Goal: Find specific page/section: Find specific page/section

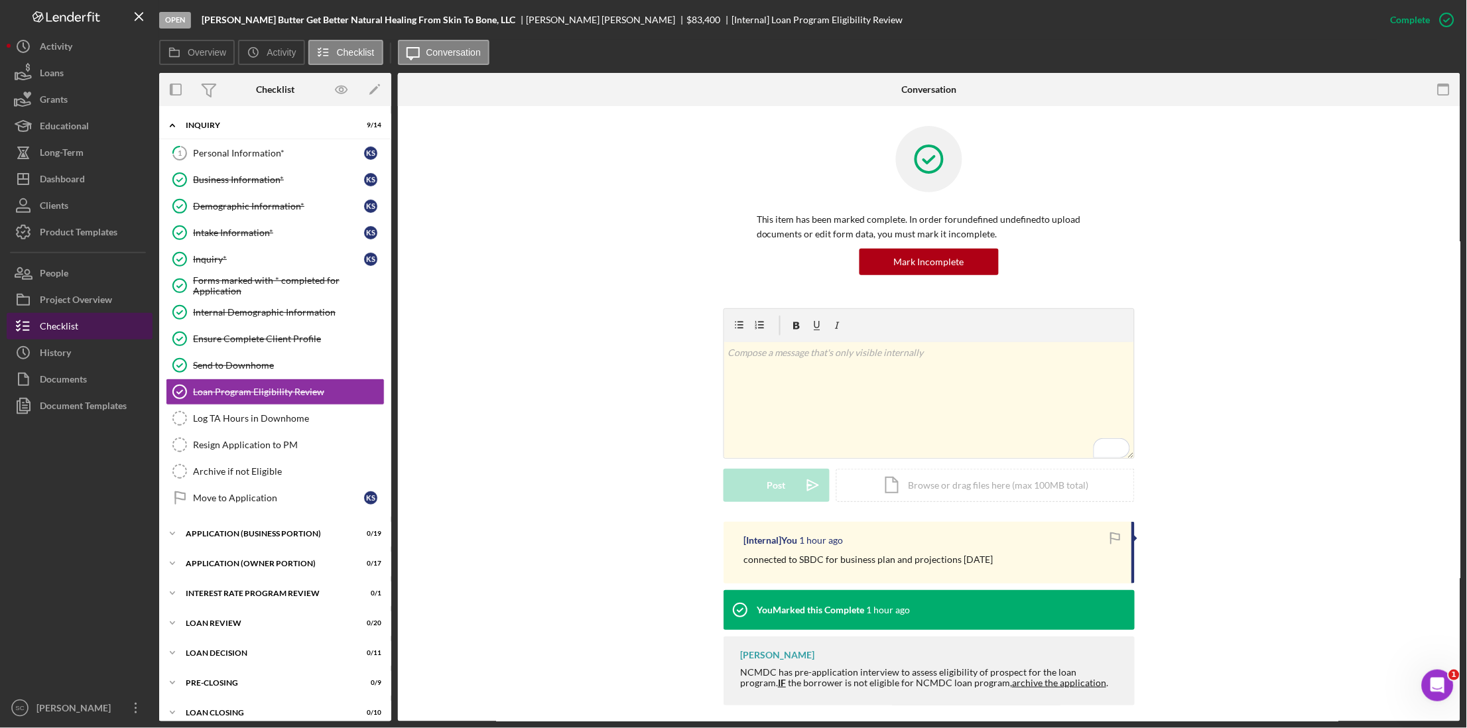
click at [65, 318] on div "Checklist" at bounding box center [59, 328] width 38 height 30
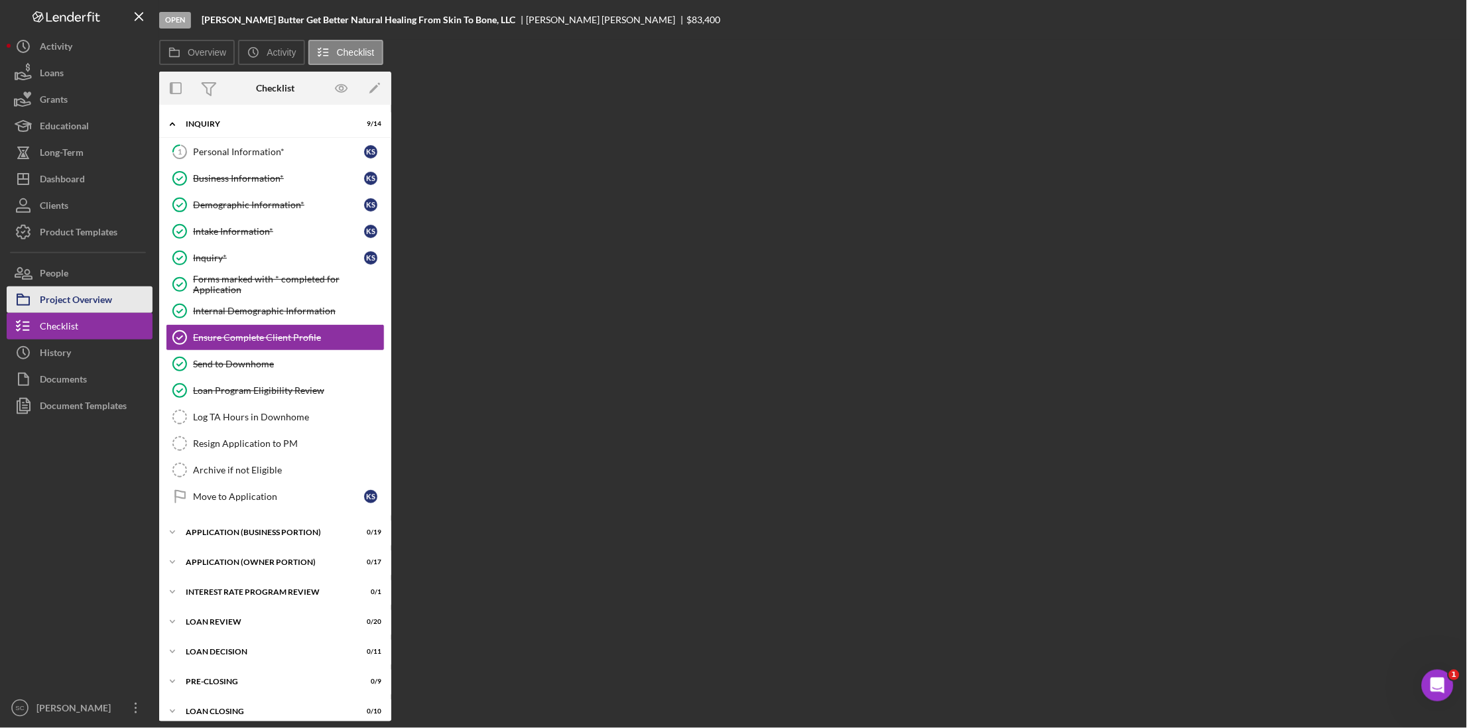
click at [67, 295] on div "Project Overview" at bounding box center [76, 302] width 72 height 30
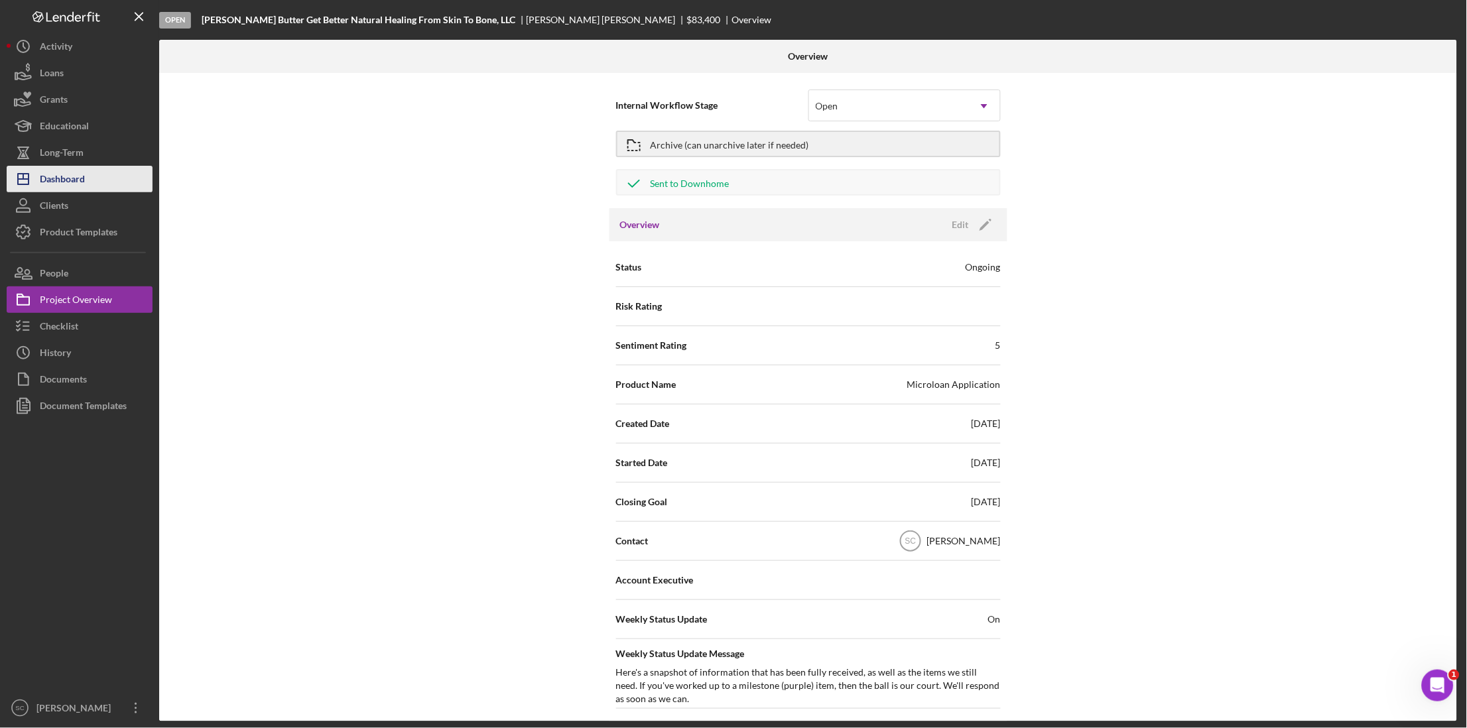
click at [64, 178] on div "Dashboard" at bounding box center [62, 181] width 45 height 30
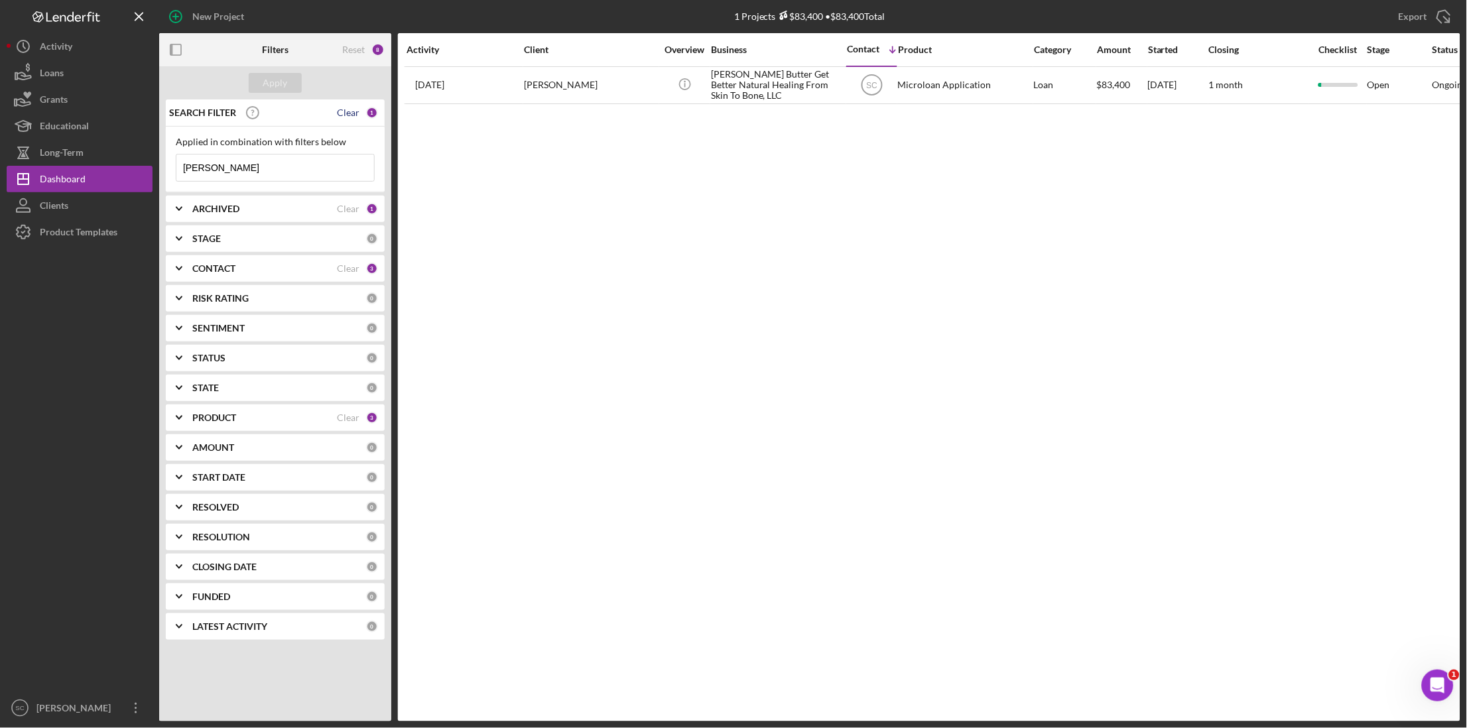
click at [358, 115] on div "Clear" at bounding box center [348, 112] width 23 height 11
click at [290, 80] on button "Apply" at bounding box center [275, 83] width 53 height 20
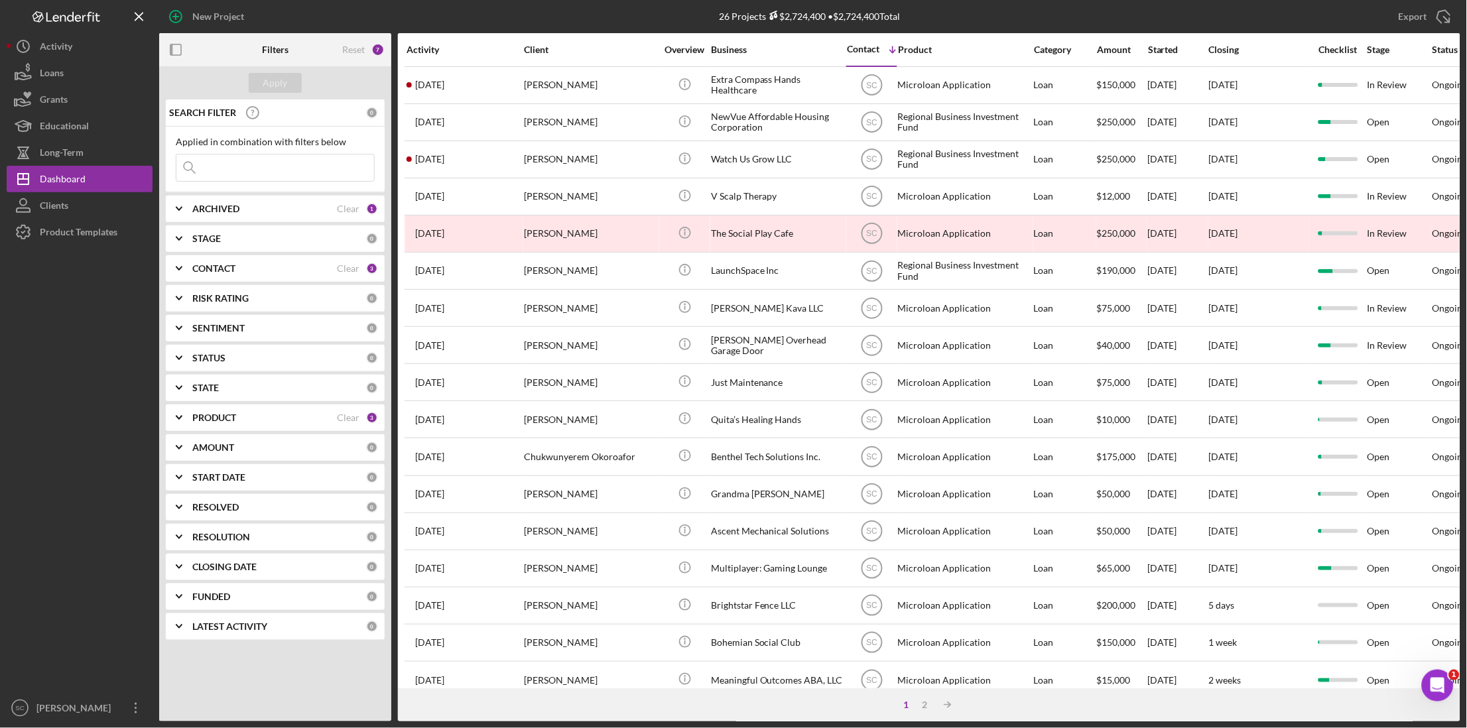
click at [433, 50] on div "Activity" at bounding box center [465, 49] width 116 height 11
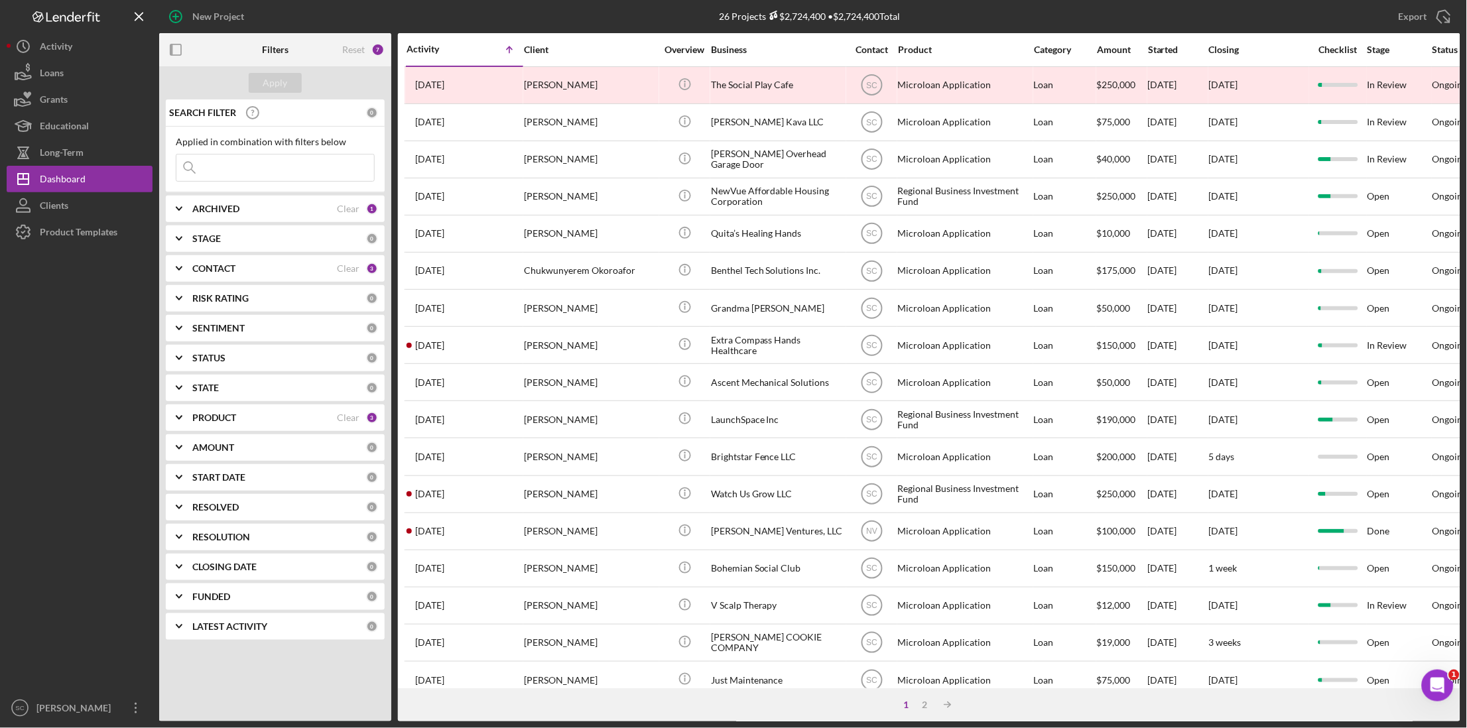
click at [438, 48] on div "Activity" at bounding box center [436, 49] width 58 height 11
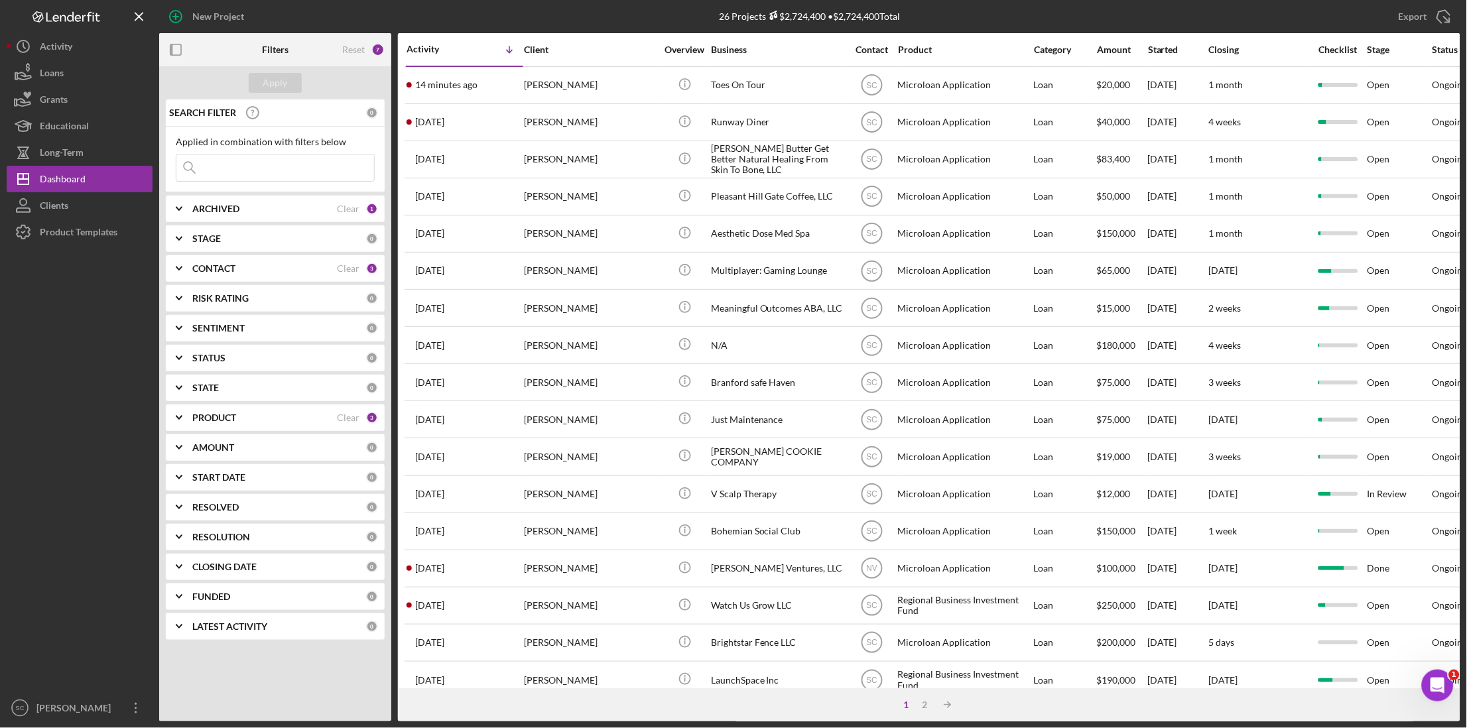
click at [225, 172] on input at bounding box center [275, 168] width 198 height 27
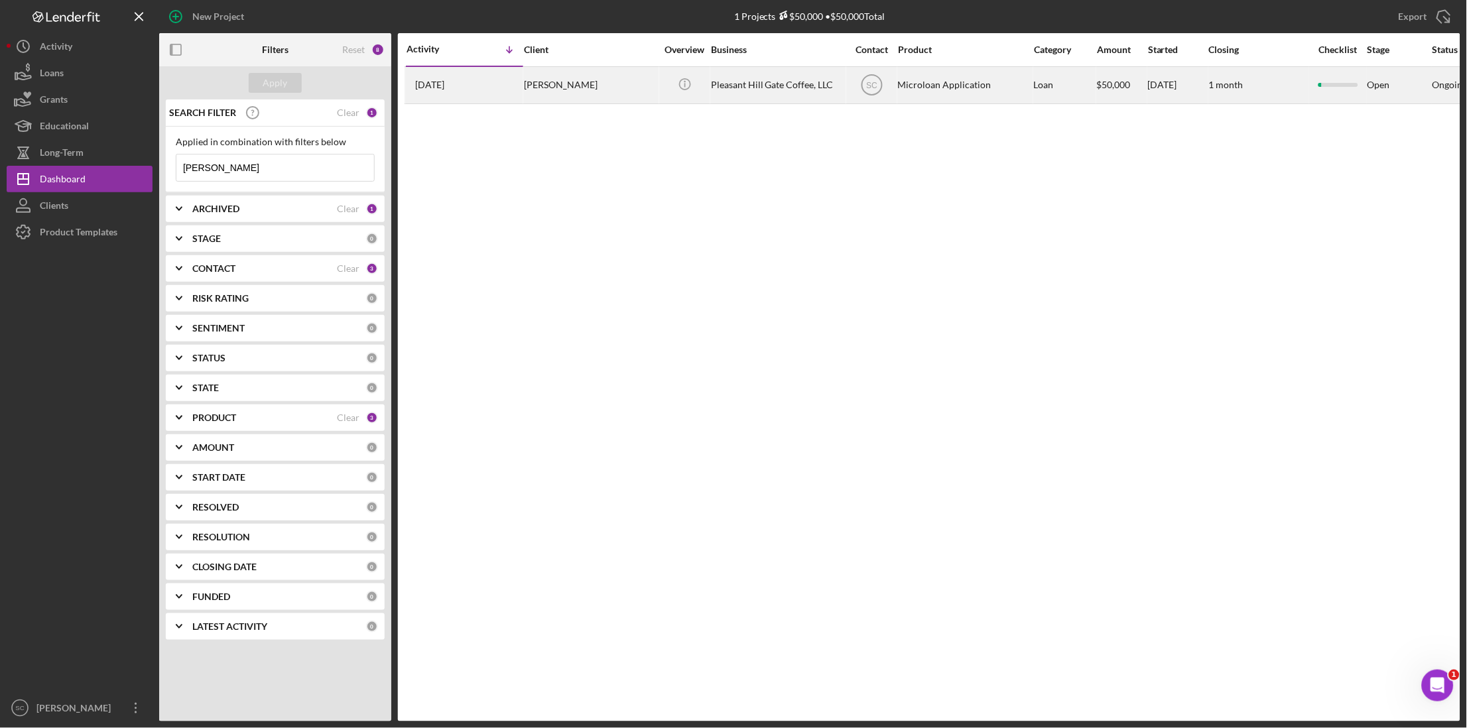
type input "[PERSON_NAME]"
click at [544, 92] on div "[PERSON_NAME]" at bounding box center [590, 85] width 133 height 35
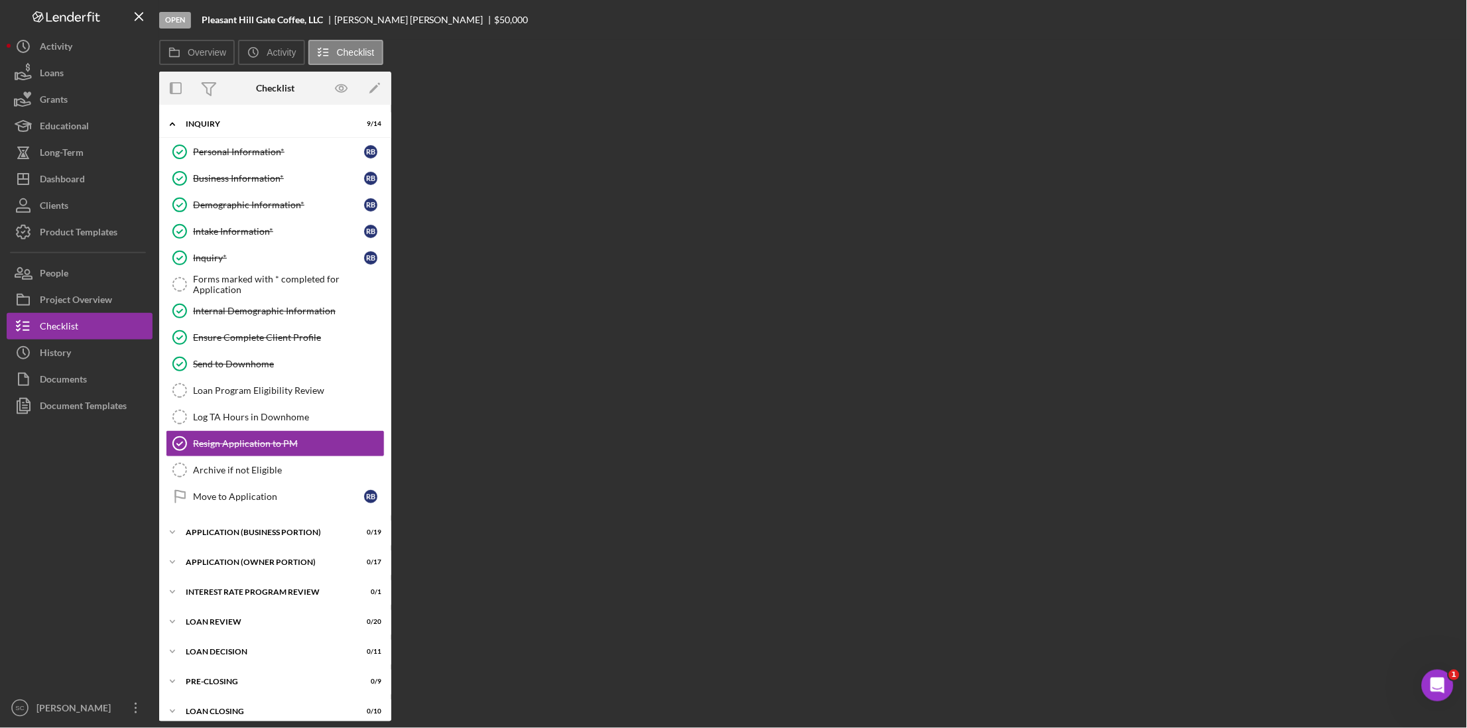
scroll to position [13, 0]
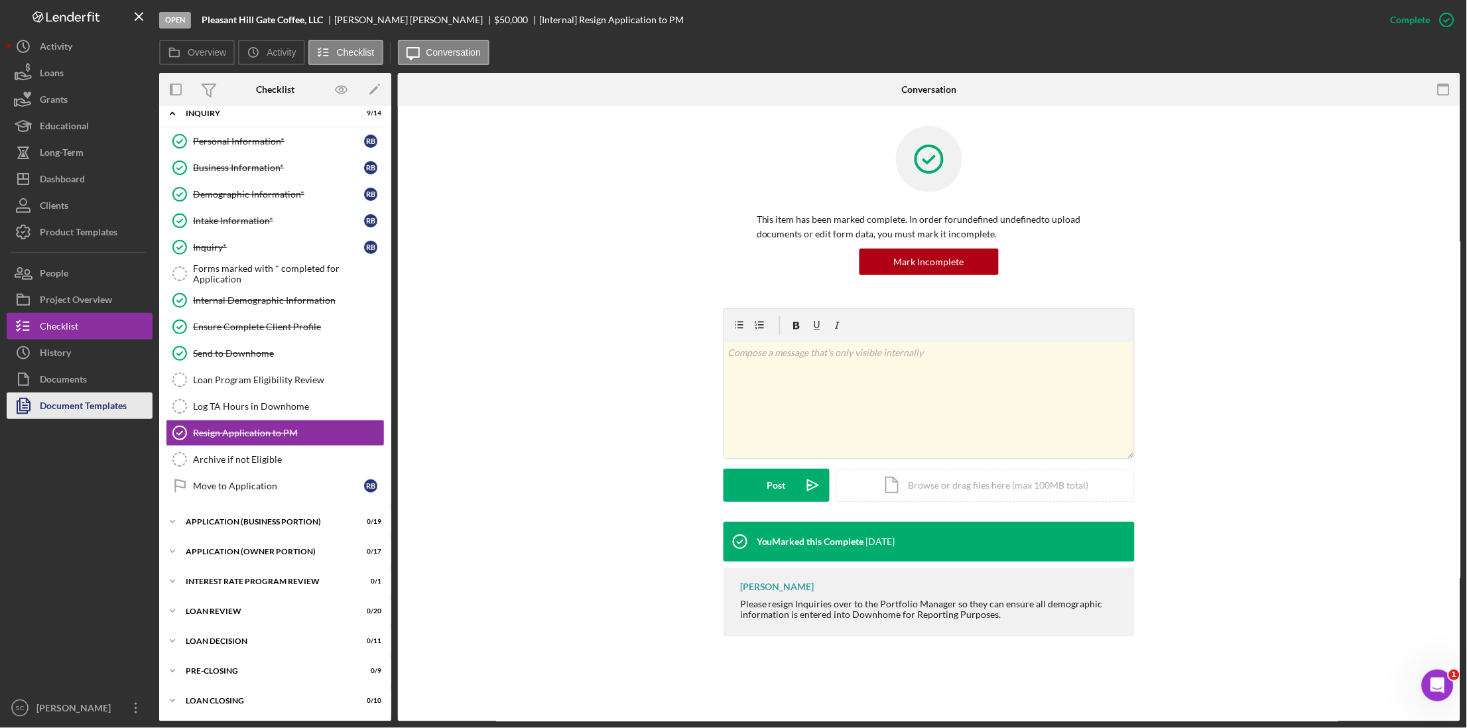
click at [80, 407] on div "Document Templates" at bounding box center [83, 408] width 87 height 30
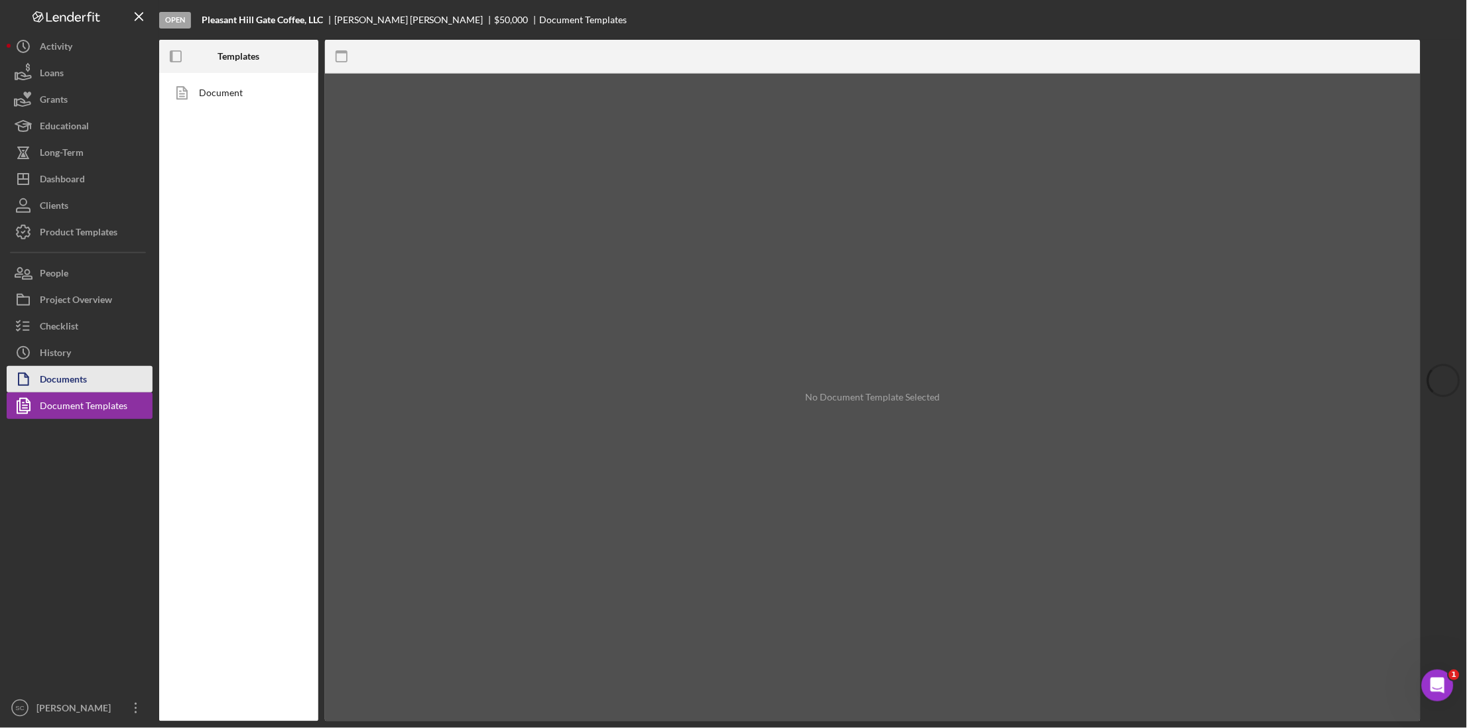
click at [74, 383] on div "Documents" at bounding box center [63, 381] width 47 height 30
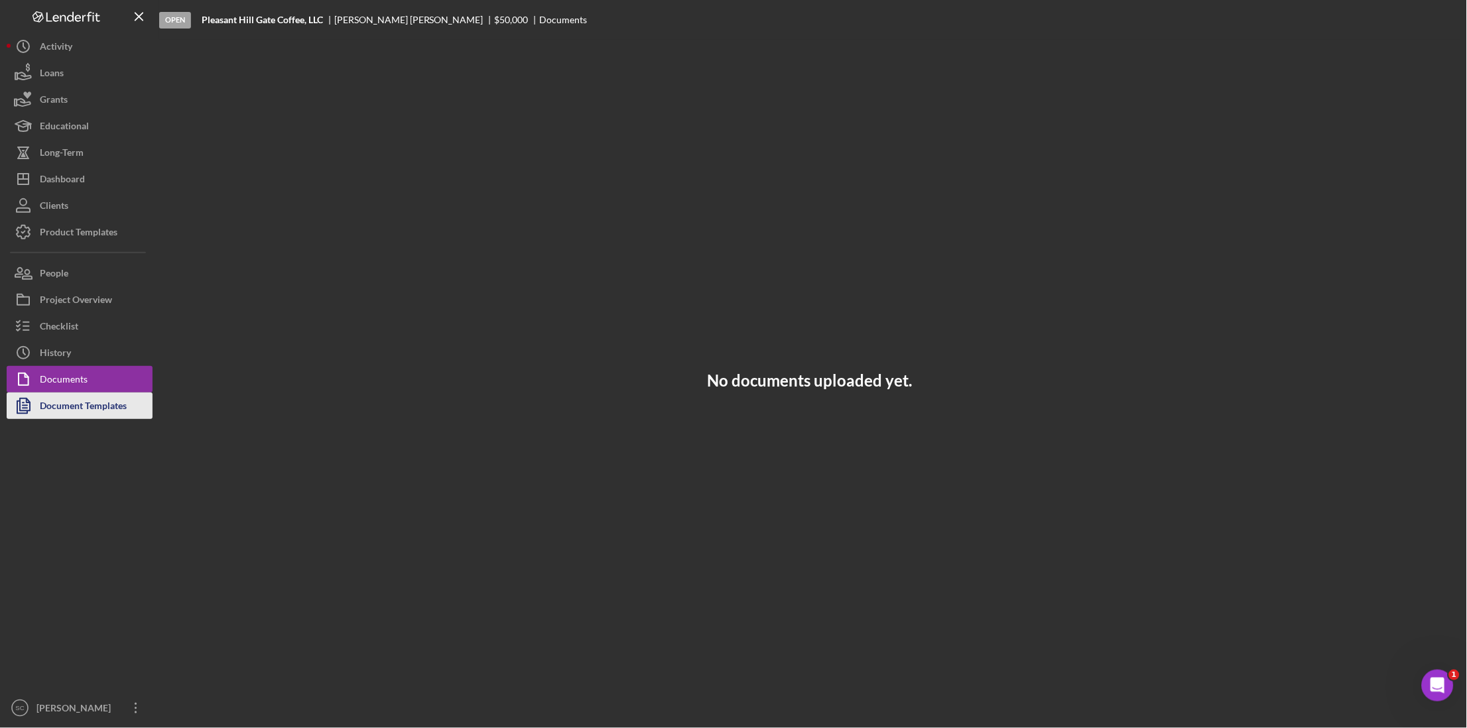
click at [73, 399] on div "Document Templates" at bounding box center [83, 408] width 87 height 30
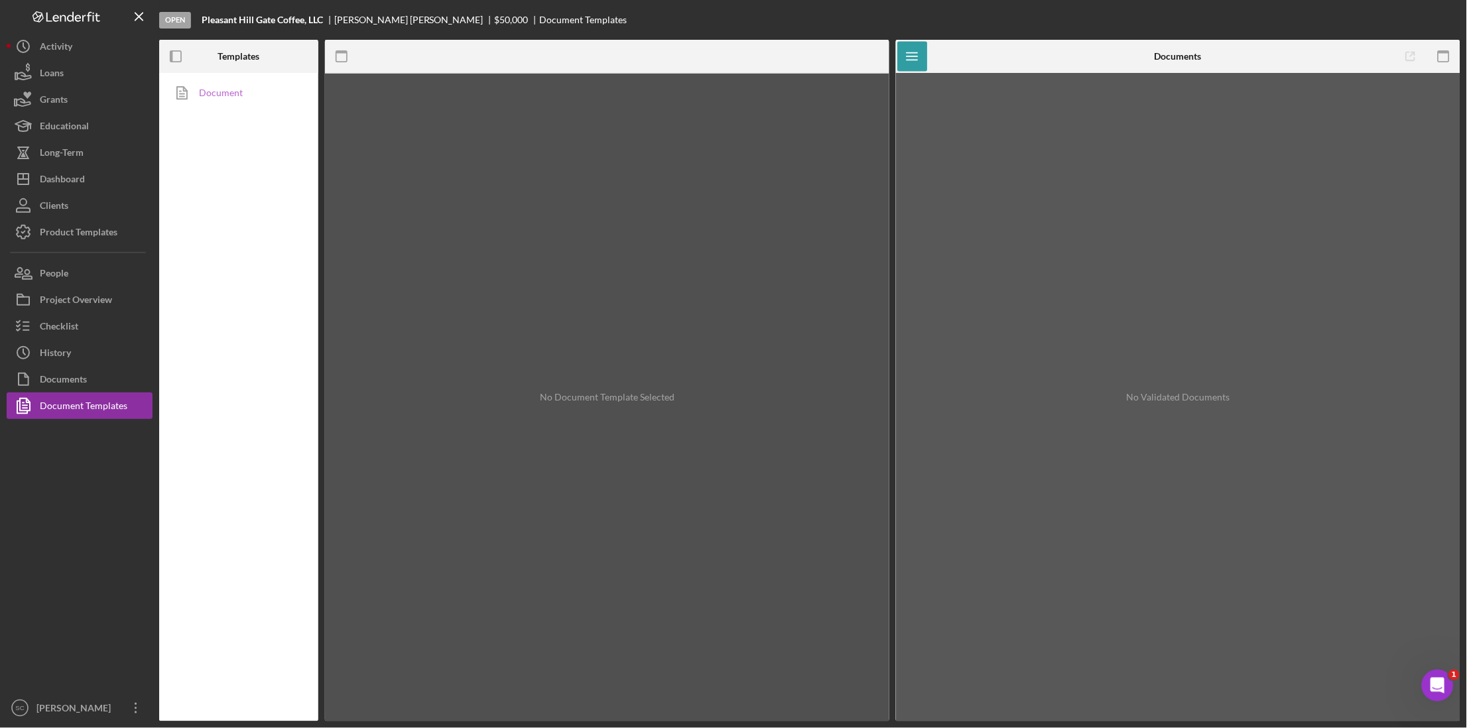
click at [225, 94] on link "Document" at bounding box center [235, 93] width 139 height 27
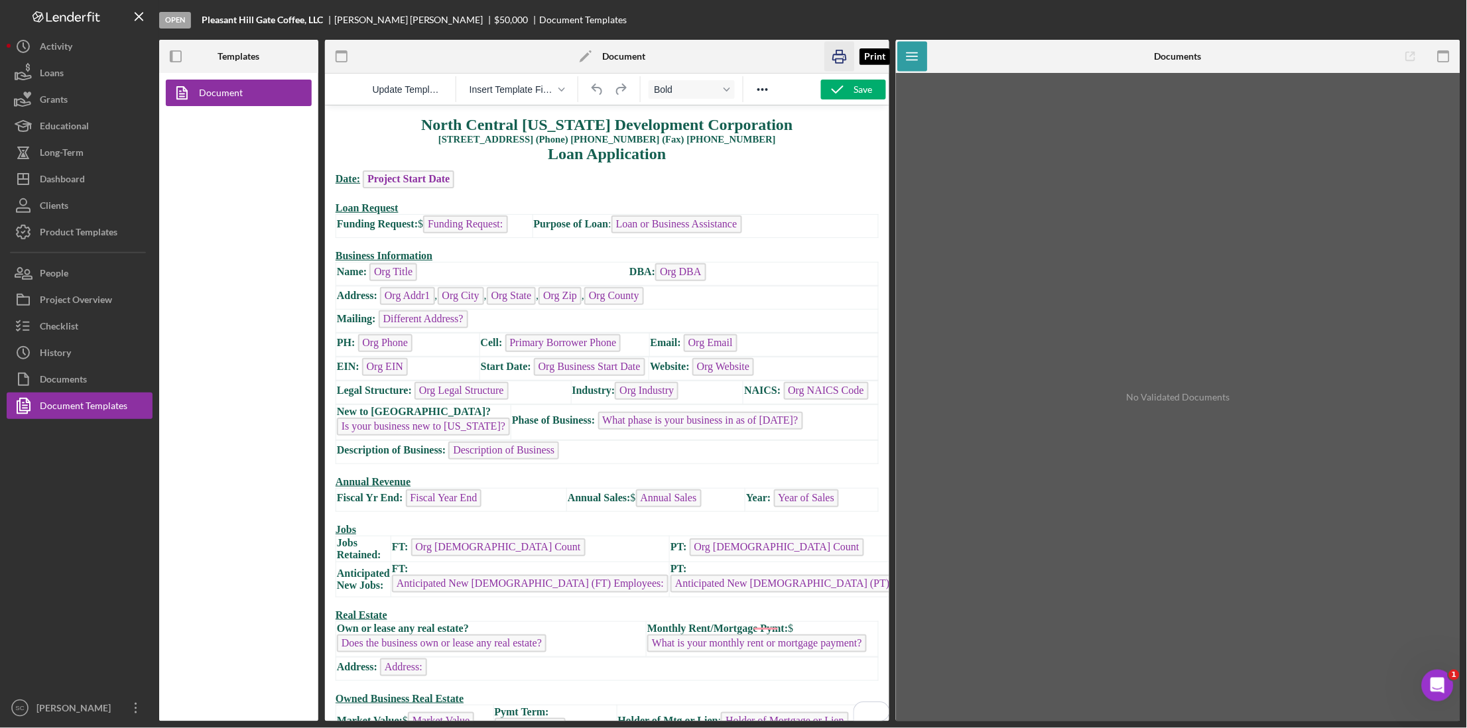
click at [847, 60] on icon "button" at bounding box center [839, 56] width 13 height 5
click at [845, 52] on icon "button" at bounding box center [840, 57] width 30 height 30
